Goal: Find specific page/section: Find specific page/section

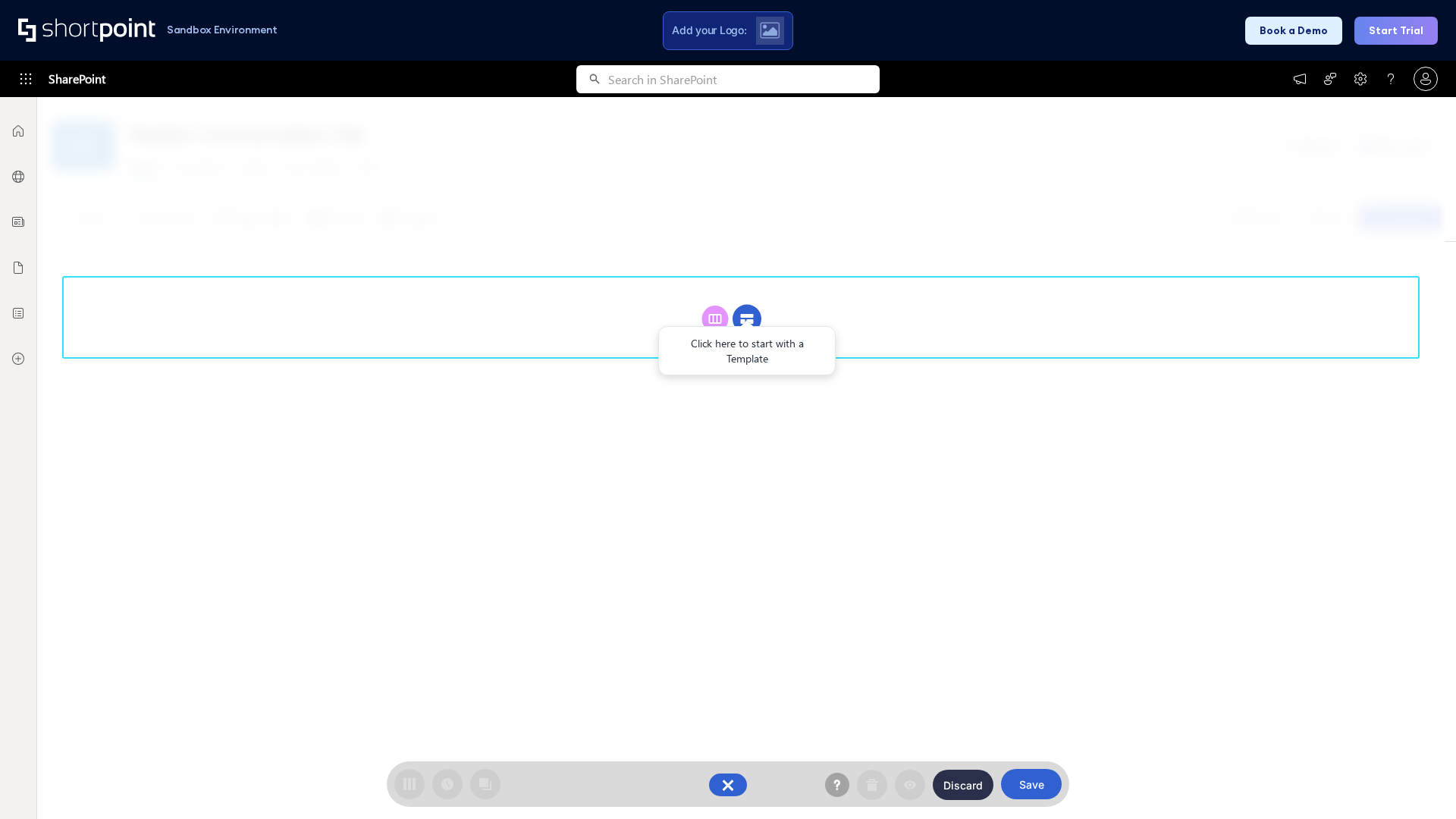
click at [747, 318] on circle at bounding box center [747, 319] width 29 height 29
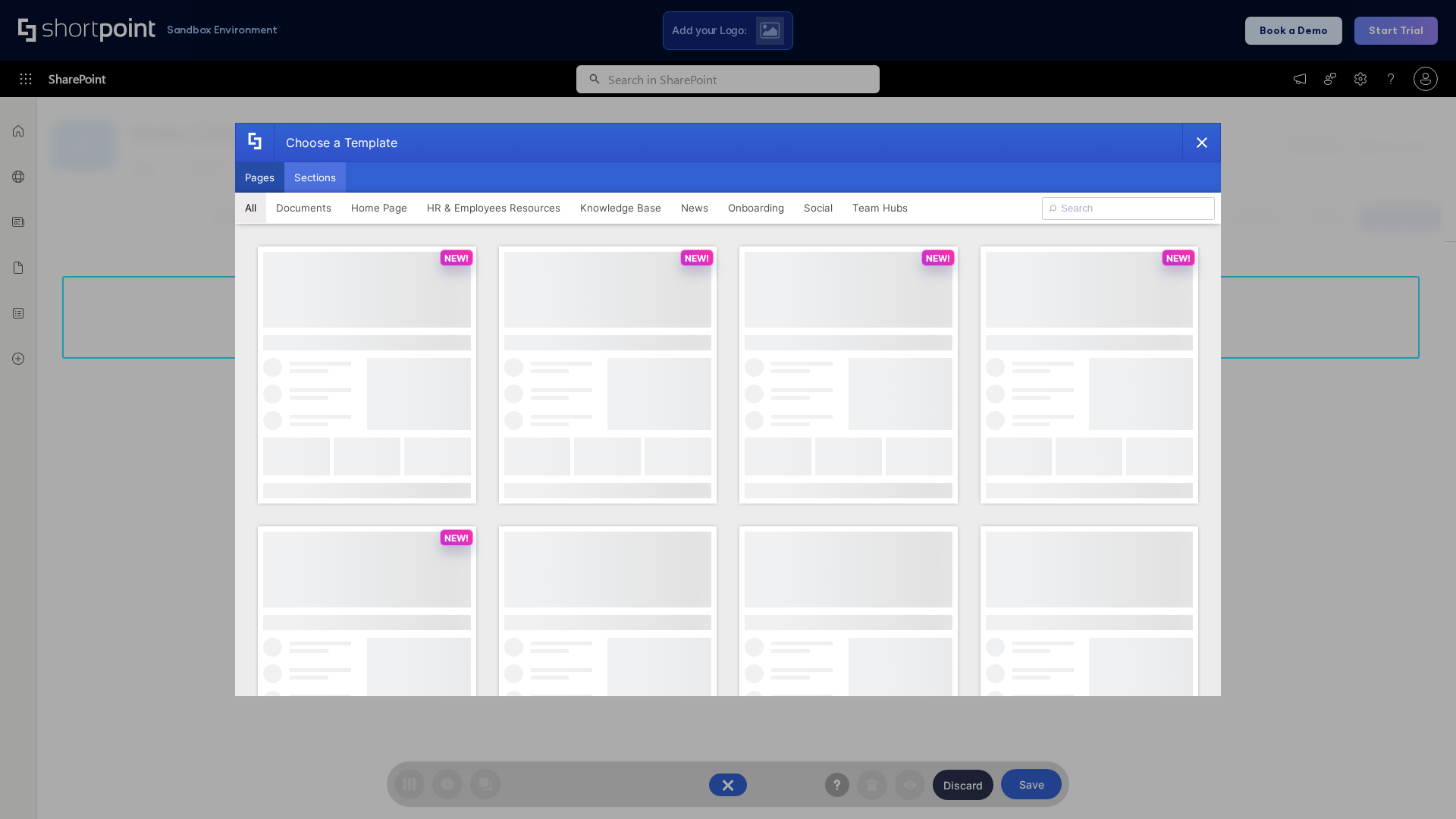
click at [315, 177] on button "Sections" at bounding box center [315, 178] width 61 height 31
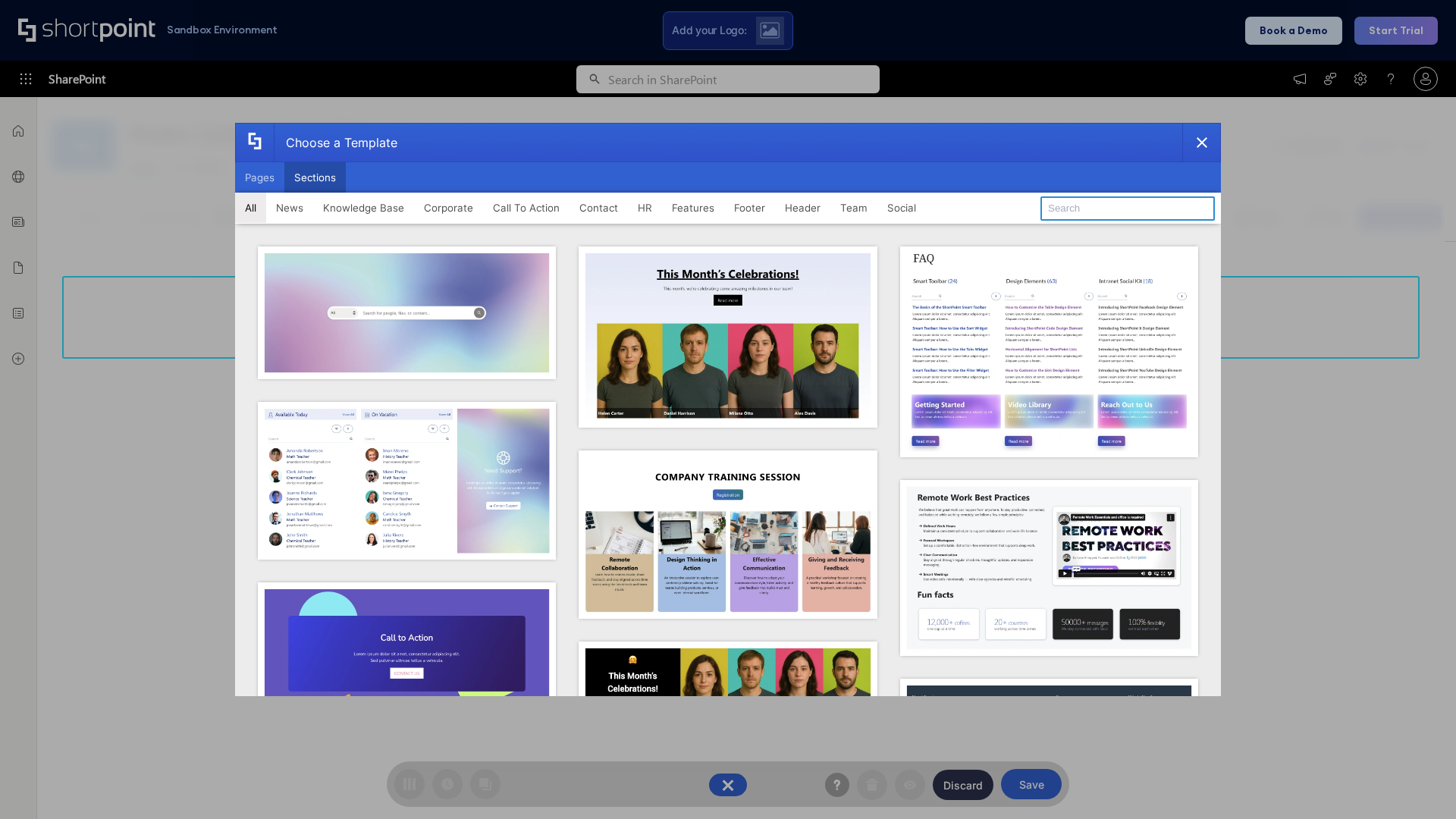
type input "Teams Basics"
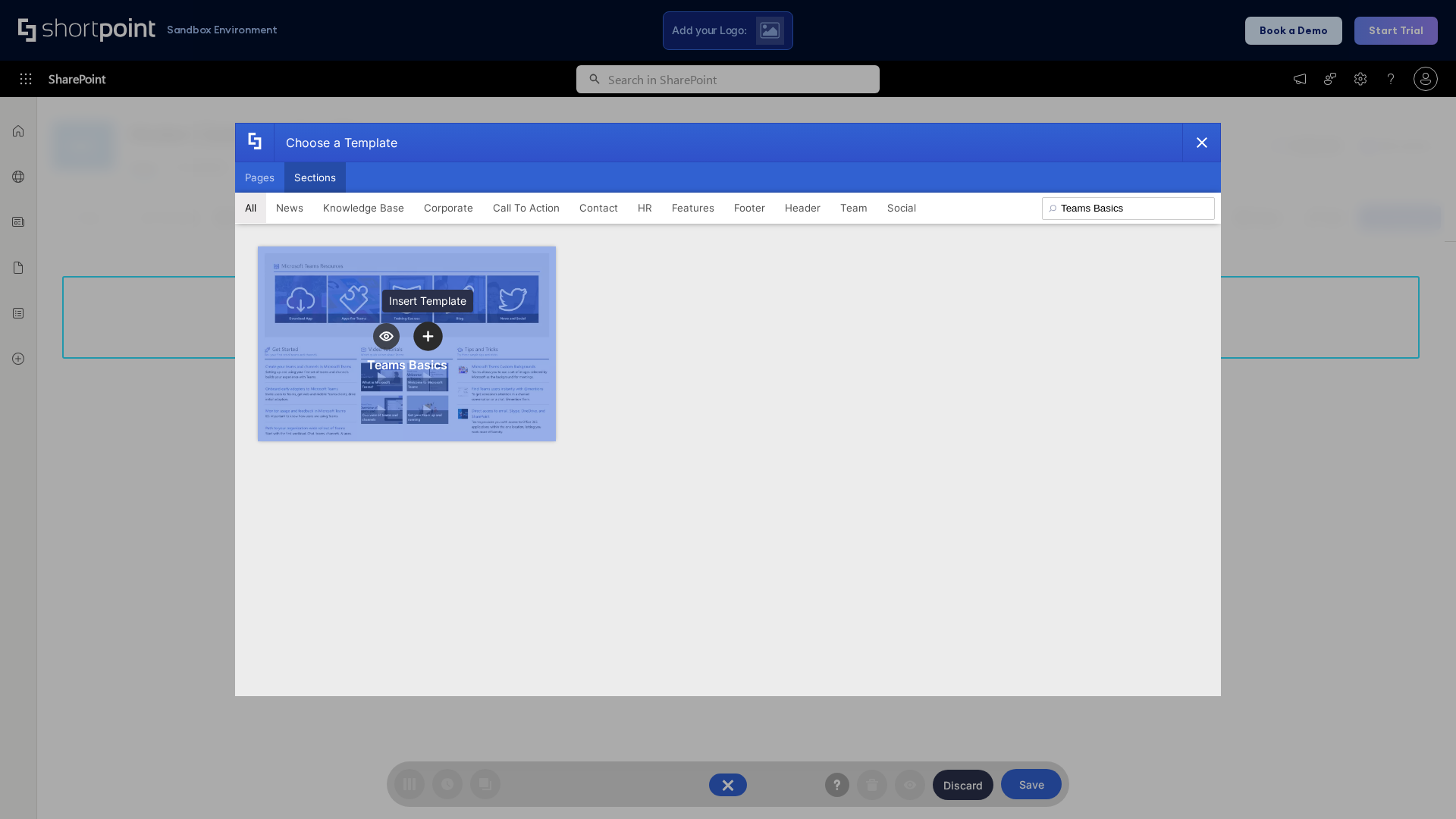
click at [428, 336] on icon "template selector" at bounding box center [428, 336] width 11 height 11
